Goal: Transaction & Acquisition: Download file/media

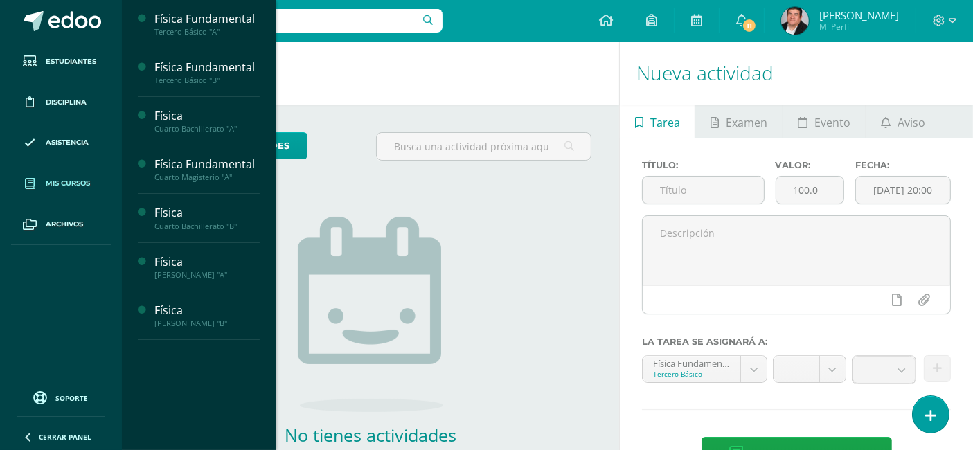
click at [61, 182] on span "Mis cursos" at bounding box center [68, 183] width 44 height 11
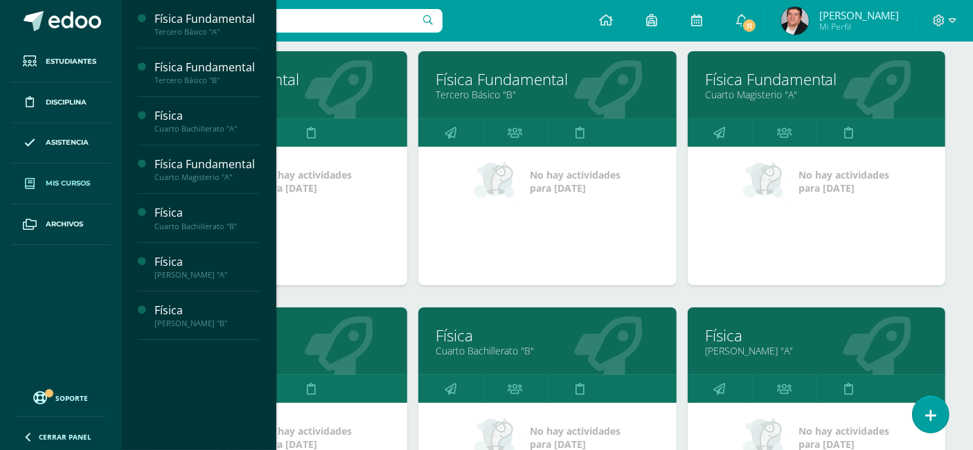
scroll to position [231, 0]
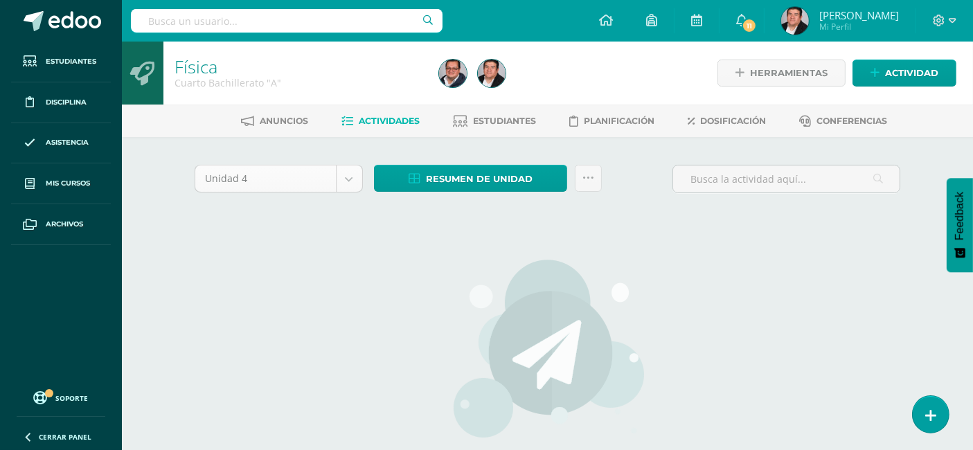
click at [297, 178] on body "Estudiantes Disciplina Asistencia Mis cursos Archivos Soporte Centro de ayuda Ú…" at bounding box center [486, 297] width 973 height 595
click at [267, 177] on body "Estudiantes Disciplina Asistencia Mis cursos Archivos Soporte Centro de ayuda Ú…" at bounding box center [486, 297] width 973 height 595
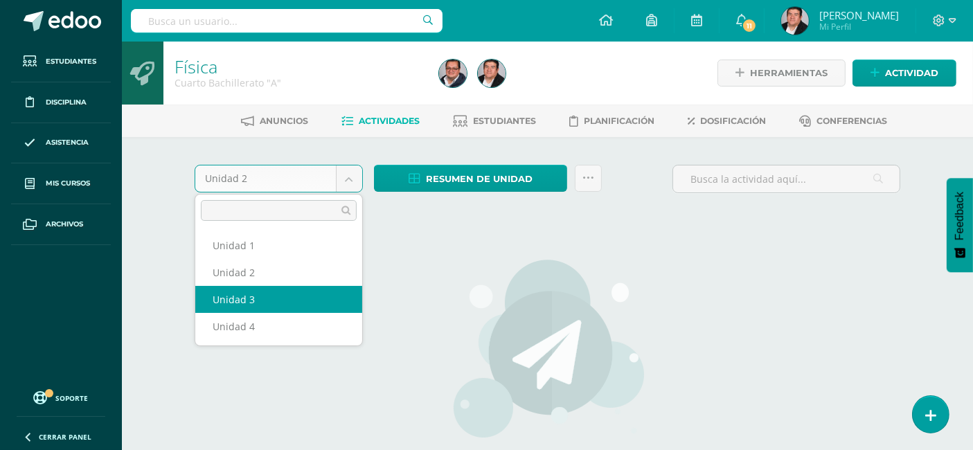
select select "Unidad 3"
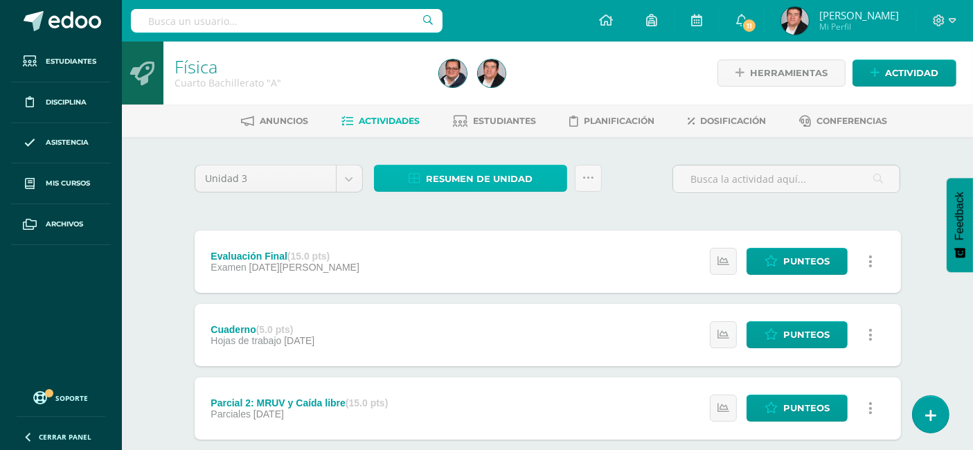
click at [459, 170] on span "Resumen de unidad" at bounding box center [479, 179] width 107 height 26
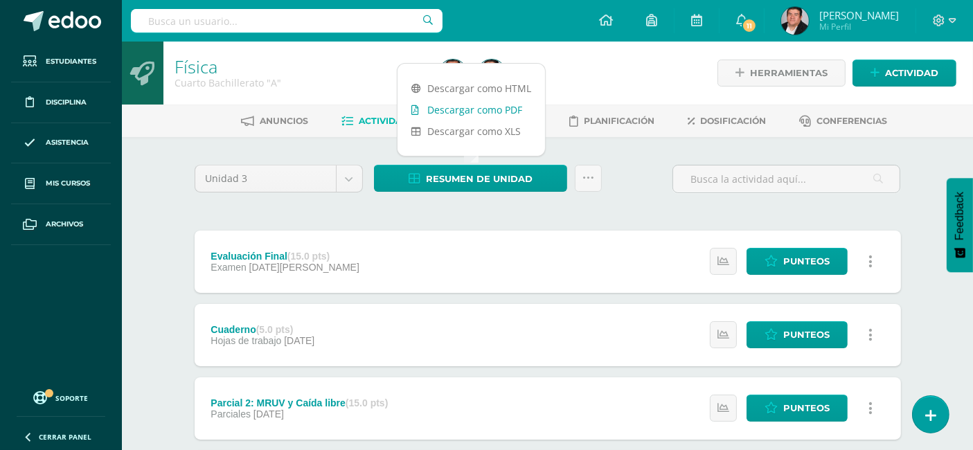
click at [459, 112] on link "Descargar como PDF" at bounding box center [472, 109] width 148 height 21
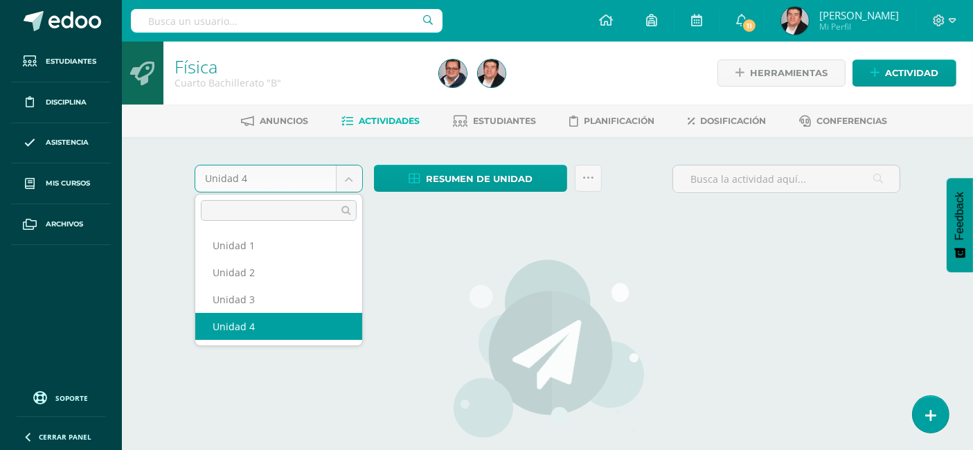
click at [292, 175] on body "Estudiantes Disciplina Asistencia Mis cursos Archivos Soporte Centro de ayuda Ú…" at bounding box center [486, 297] width 973 height 595
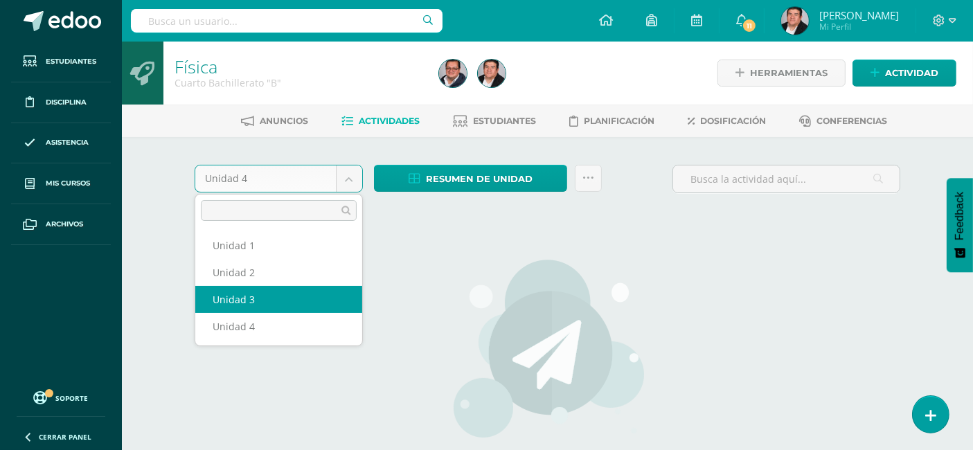
select select "Unidad 3"
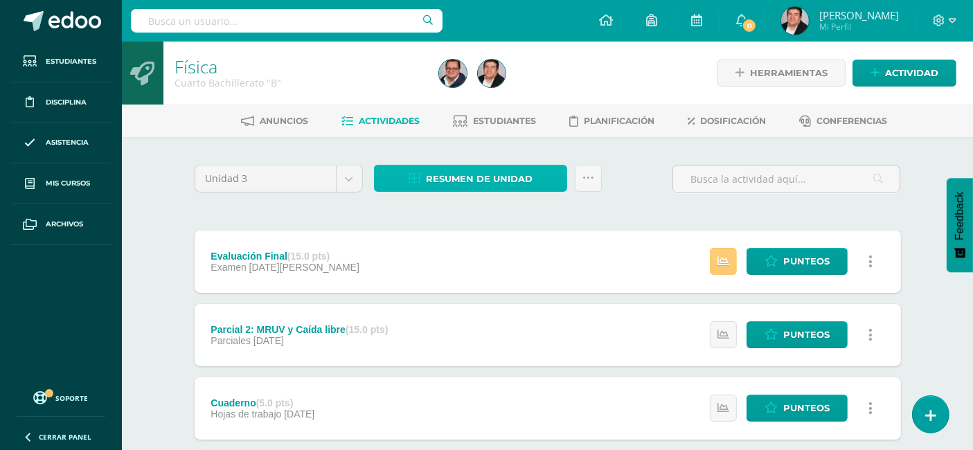
click at [511, 183] on span "Resumen de unidad" at bounding box center [479, 179] width 107 height 26
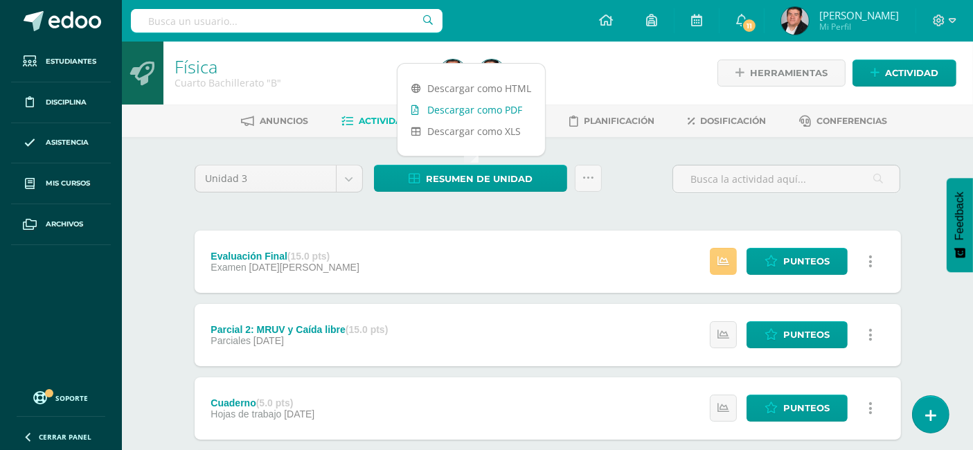
click at [485, 107] on link "Descargar como PDF" at bounding box center [472, 109] width 148 height 21
